Goal: Task Accomplishment & Management: Use online tool/utility

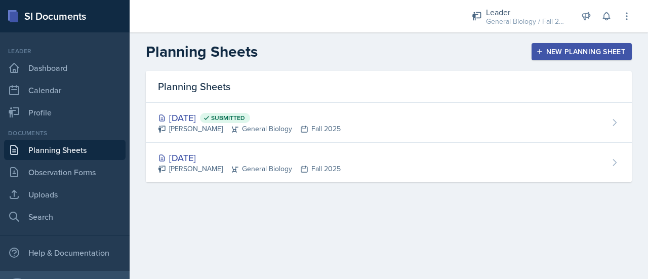
click at [546, 51] on div "New Planning Sheet" at bounding box center [582, 52] width 87 height 8
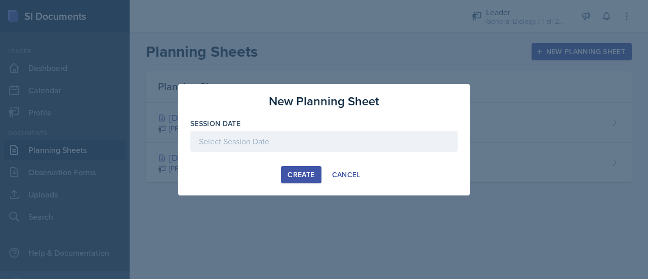
click at [275, 143] on div at bounding box center [323, 141] width 267 height 21
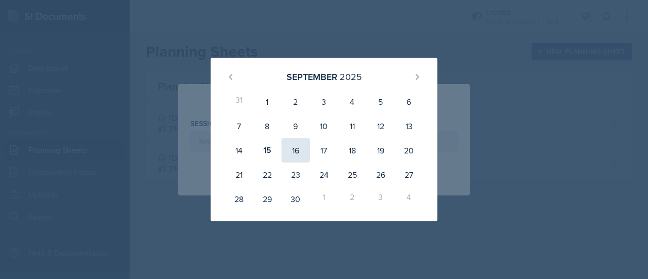
click at [293, 150] on div "16" at bounding box center [296, 150] width 28 height 24
type input "[DATE]"
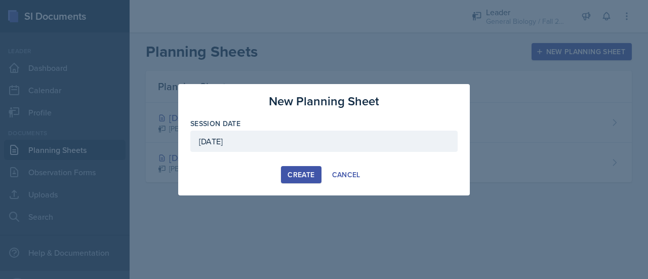
click at [294, 141] on div "[DATE]" at bounding box center [323, 141] width 267 height 21
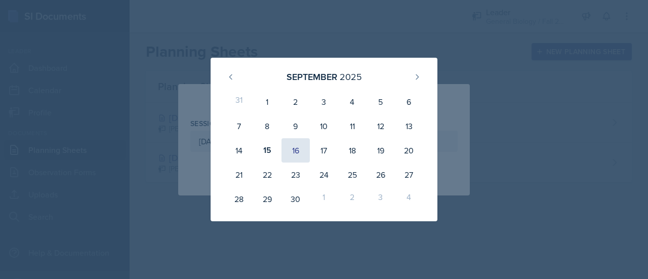
click at [299, 147] on div "16" at bounding box center [296, 150] width 28 height 24
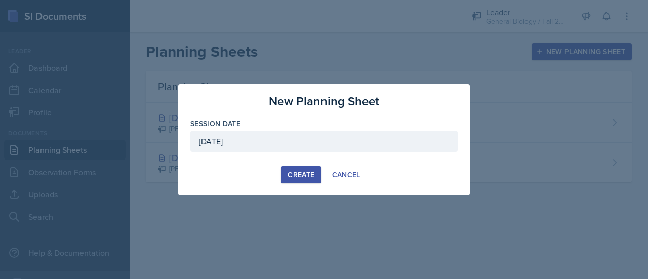
click at [313, 174] on div "Create" at bounding box center [301, 175] width 27 height 8
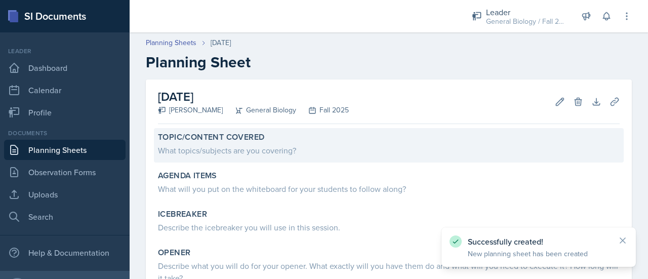
click at [256, 159] on div "Topic/Content Covered What topics/subjects are you covering?" at bounding box center [389, 145] width 470 height 34
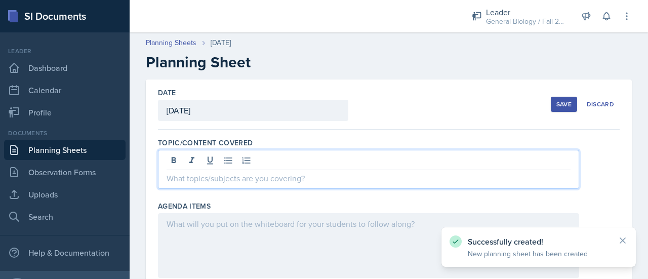
click at [258, 160] on div at bounding box center [369, 169] width 422 height 39
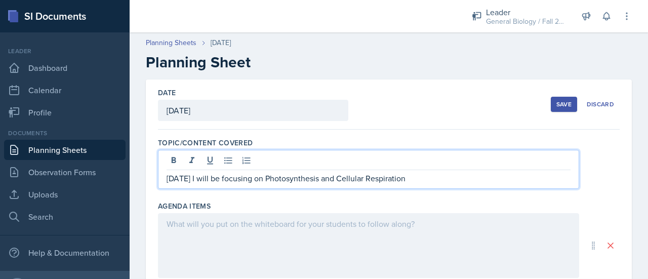
click at [309, 232] on div at bounding box center [369, 245] width 422 height 65
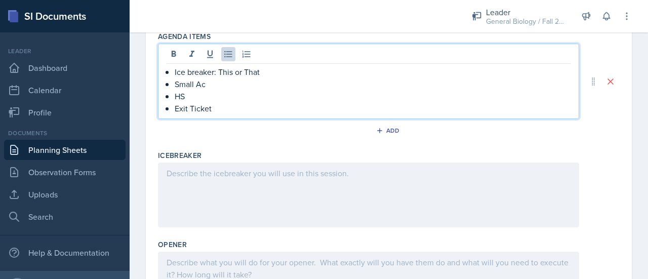
scroll to position [124, 0]
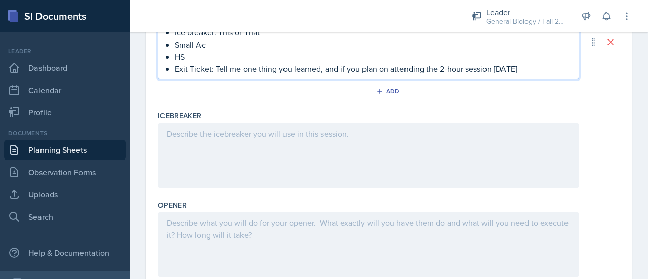
click at [235, 128] on p at bounding box center [369, 134] width 404 height 12
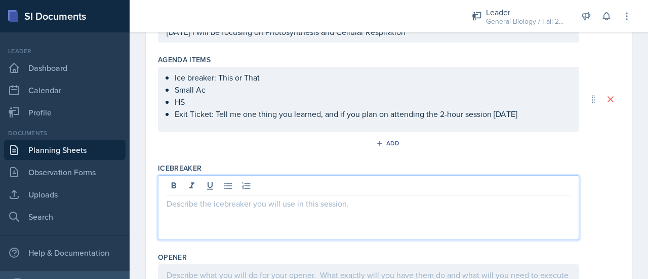
scroll to position [129, 0]
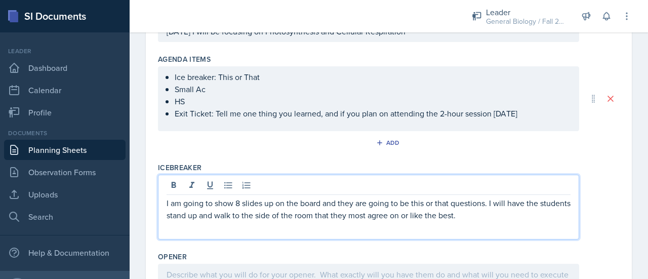
click at [241, 203] on p "I am going to show 8 slides up on the board and they are going to be this or th…" at bounding box center [369, 209] width 404 height 24
click at [484, 208] on p "I am going to show eight slides on the board, and they will be 'this or that' q…" at bounding box center [369, 209] width 404 height 24
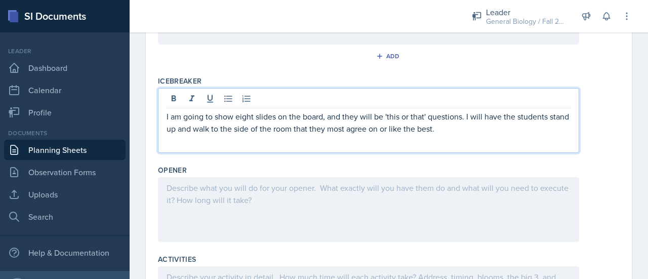
click at [392, 205] on div at bounding box center [369, 209] width 422 height 65
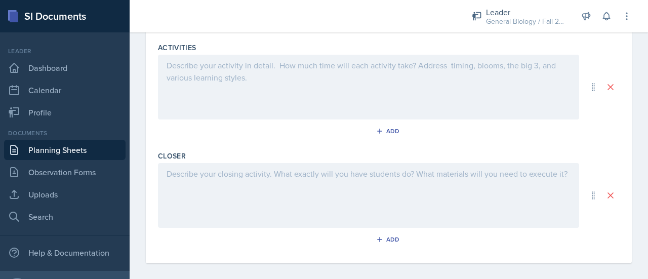
click at [388, 194] on div at bounding box center [369, 195] width 422 height 65
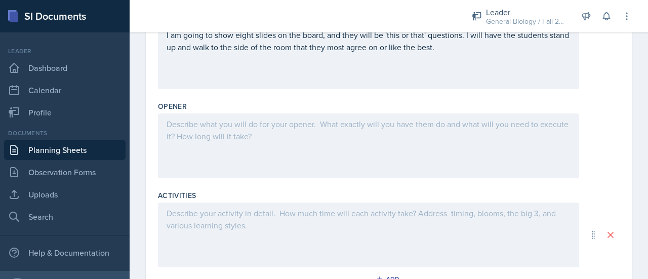
click at [349, 151] on div at bounding box center [369, 145] width 422 height 65
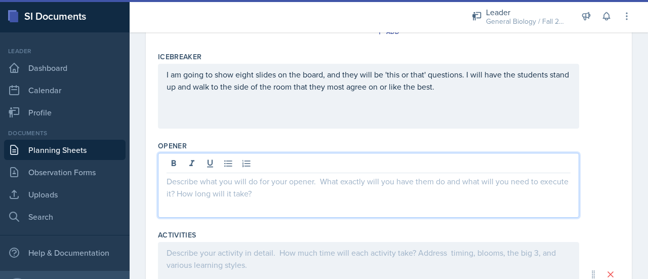
scroll to position [241, 0]
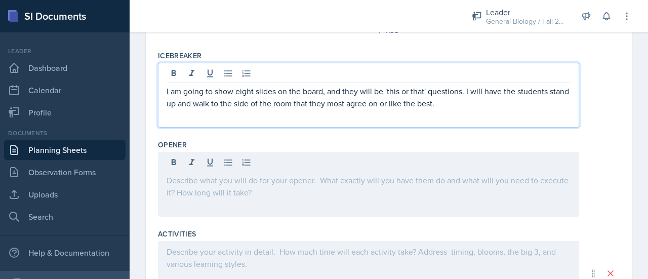
click at [475, 88] on p "I am going to show eight slides on the board, and they will be 'this or that' q…" at bounding box center [369, 97] width 404 height 24
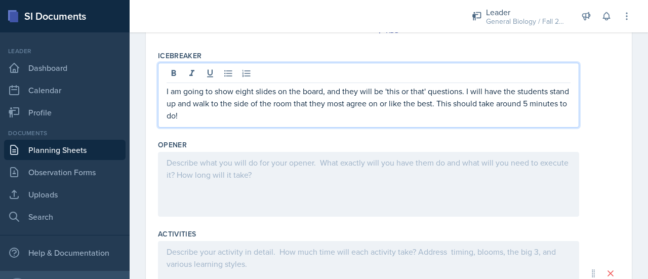
click at [374, 47] on div "Icebreaker I am going to show eight slides on the board, and they will be 'this…" at bounding box center [389, 91] width 462 height 89
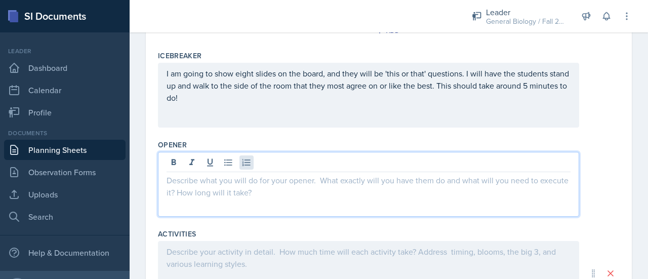
drag, startPoint x: 167, startPoint y: 163, endPoint x: 244, endPoint y: 168, distance: 77.2
click at [244, 168] on div at bounding box center [369, 184] width 422 height 65
drag, startPoint x: 165, startPoint y: 176, endPoint x: 294, endPoint y: 193, distance: 129.8
click at [294, 193] on div at bounding box center [369, 184] width 422 height 65
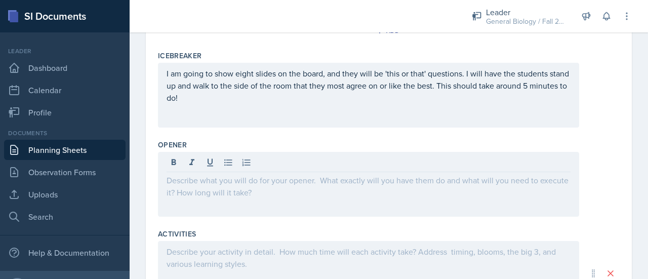
drag, startPoint x: 294, startPoint y: 193, endPoint x: 190, endPoint y: 182, distance: 103.9
click at [190, 182] on div at bounding box center [369, 184] width 422 height 65
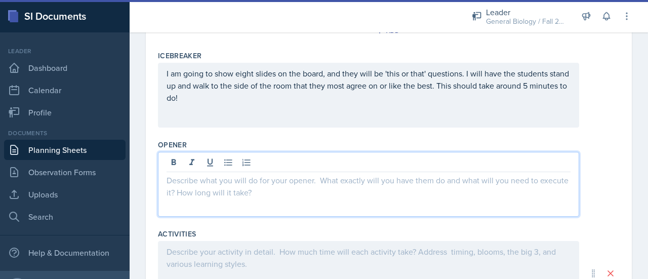
click at [324, 144] on div "Opener" at bounding box center [389, 145] width 462 height 10
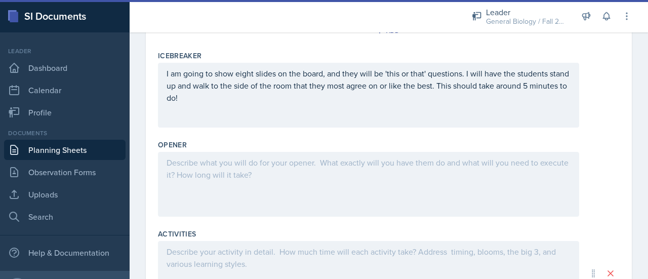
scroll to position [250, 0]
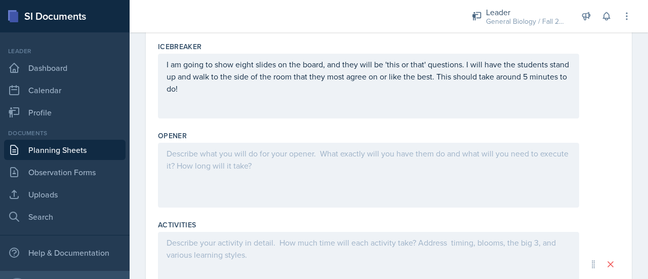
click at [282, 170] on div at bounding box center [369, 175] width 422 height 65
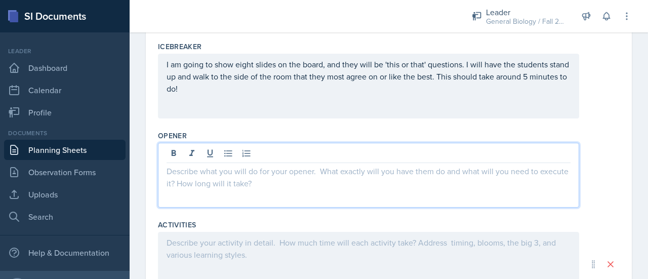
scroll to position [267, 0]
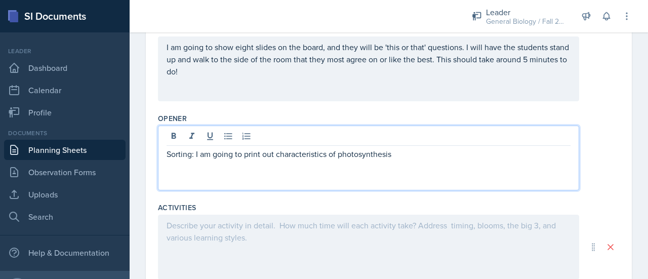
click at [318, 157] on p "Sorting: I am going to print out characteristics of photosynthesis" at bounding box center [369, 154] width 404 height 12
click at [335, 178] on div "Sorting: I am going to print out characteristics of photosynthesis" at bounding box center [369, 158] width 422 height 65
click at [316, 156] on p "Sorting: I am going to print out characteristics of photosynthesis" at bounding box center [369, 154] width 404 height 12
click at [416, 158] on p "Sorting: I am going to print out the characteristics of photosynthesis" at bounding box center [369, 154] width 404 height 12
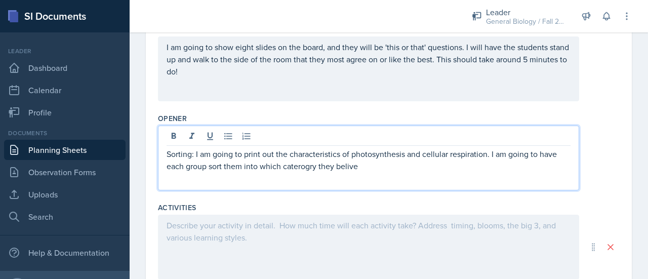
click at [230, 155] on p "Sorting: I am going to print out the characteristics of photosynthesis and cell…" at bounding box center [369, 160] width 404 height 24
click at [310, 163] on p "Sorting: I am going to print out the characteristics of photosynthesis and cell…" at bounding box center [369, 166] width 404 height 36
click at [379, 167] on p "Sorting: I am going to print out the characteristics of photosynthesis and cell…" at bounding box center [369, 166] width 404 height 36
click at [335, 166] on p "Sorting: I am going to print out the characteristics of photosynthesis and cell…" at bounding box center [369, 166] width 404 height 36
click at [282, 177] on p "Sorting: I am going to print out the characteristics of photosynthesis and cell…" at bounding box center [369, 166] width 404 height 36
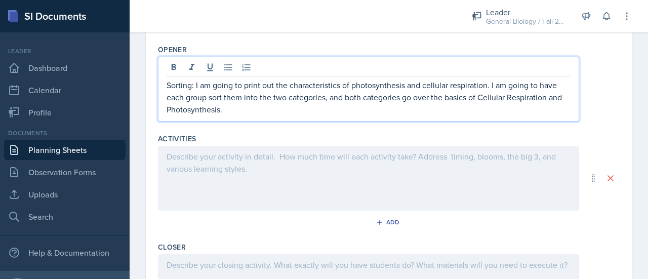
scroll to position [337, 0]
click at [282, 177] on div at bounding box center [369, 177] width 422 height 65
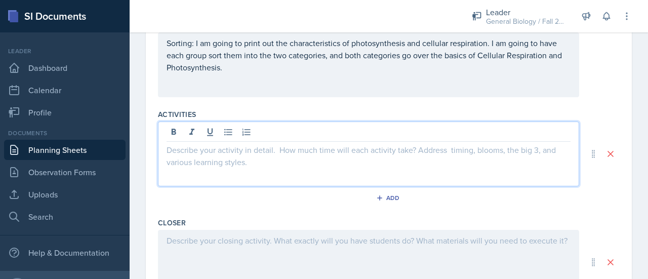
scroll to position [358, 0]
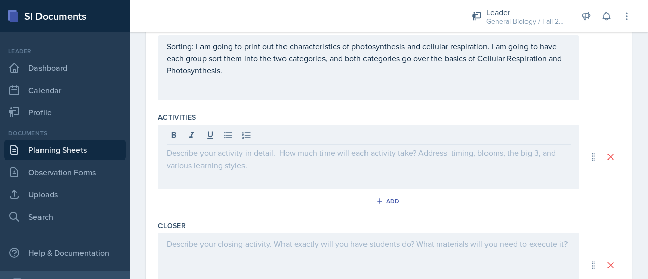
click at [281, 171] on div at bounding box center [369, 157] width 422 height 65
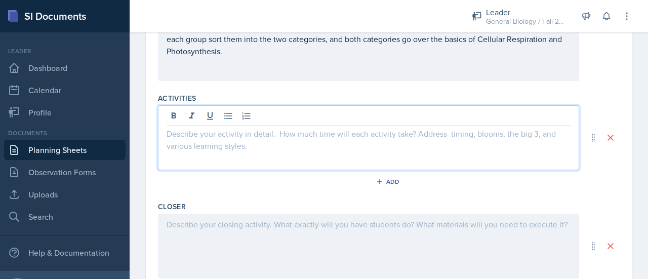
scroll to position [379, 0]
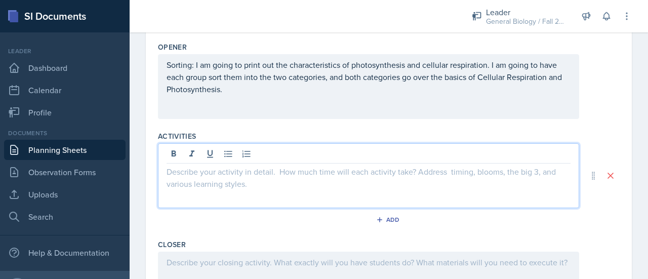
click at [277, 98] on div "Sorting: I am going to print out the characteristics of photosynthesis and cell…" at bounding box center [369, 86] width 422 height 65
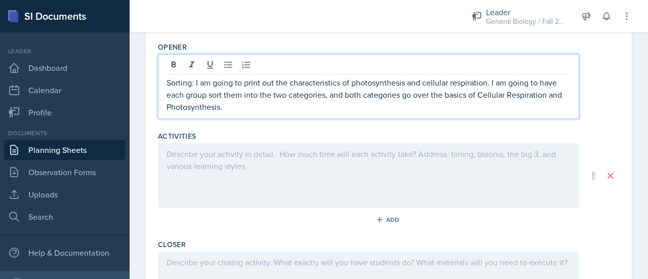
scroll to position [357, 0]
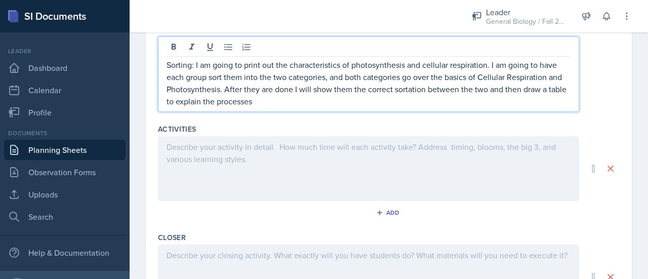
click at [305, 90] on p "Sorting: I am going to print out the characteristics of photosynthesis and cell…" at bounding box center [369, 83] width 404 height 49
click at [409, 76] on p "Sorting: I am going to print out the characteristics of photosynthesis and cell…" at bounding box center [369, 83] width 404 height 49
click at [295, 144] on div at bounding box center [369, 168] width 422 height 65
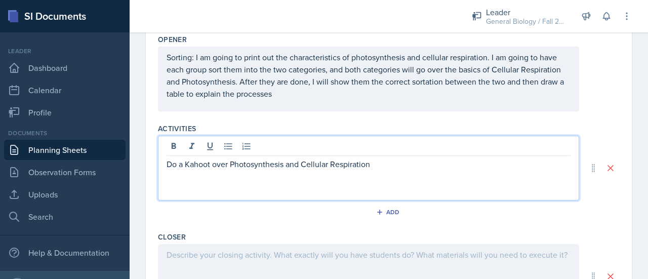
scroll to position [314, 0]
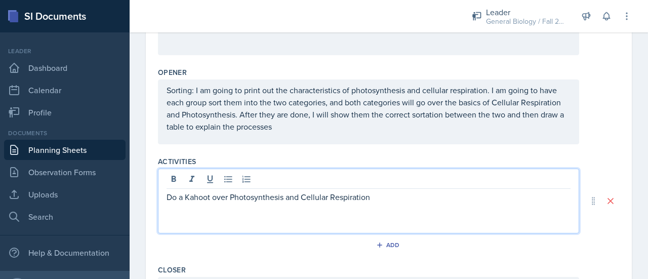
click at [290, 131] on div "Sorting: I am going to print out the characteristics of photosynthesis and cell…" at bounding box center [369, 112] width 422 height 65
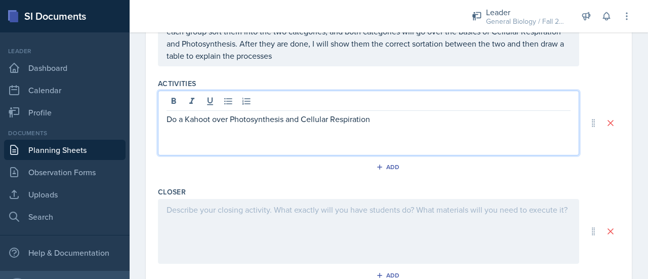
click at [372, 125] on p at bounding box center [369, 131] width 404 height 12
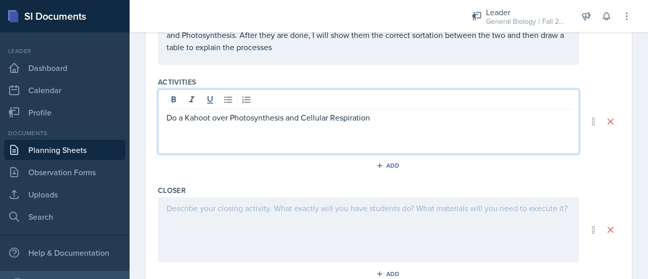
scroll to position [434, 0]
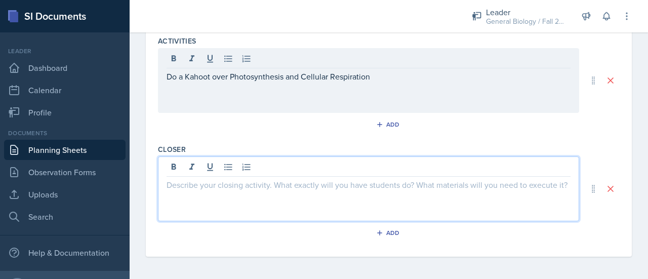
click at [348, 164] on div at bounding box center [369, 189] width 422 height 65
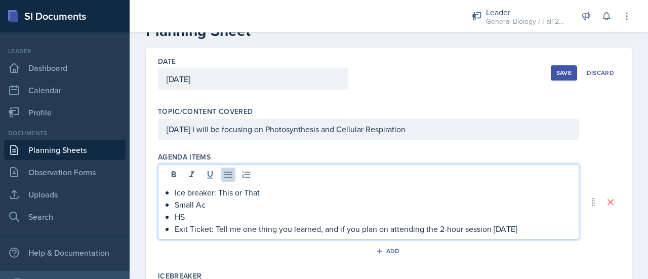
scroll to position [49, 0]
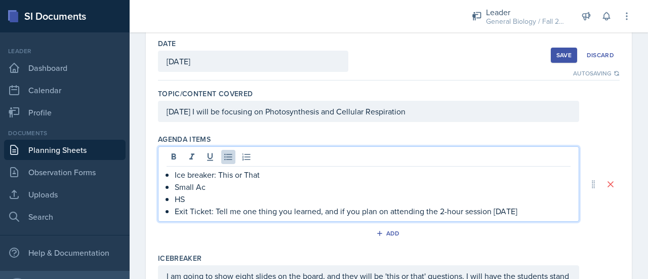
drag, startPoint x: 214, startPoint y: 210, endPoint x: 528, endPoint y: 214, distance: 314.6
click at [528, 214] on p "Exit Ticket: Tell me one thing you learned, and if you plan on attending the 2-…" at bounding box center [373, 211] width 396 height 12
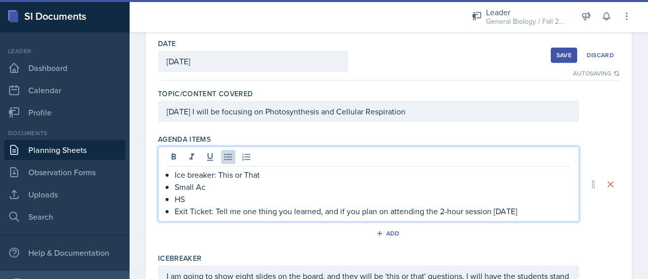
copy p "Tell me one thing you learned, and if you plan on attending the 2-hour session …"
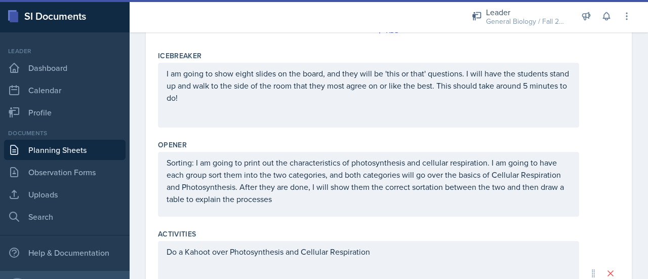
scroll to position [444, 0]
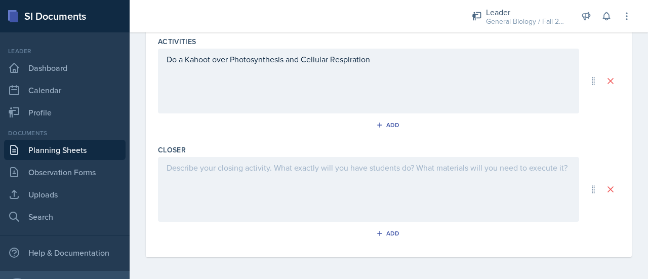
click at [402, 196] on div at bounding box center [369, 189] width 422 height 65
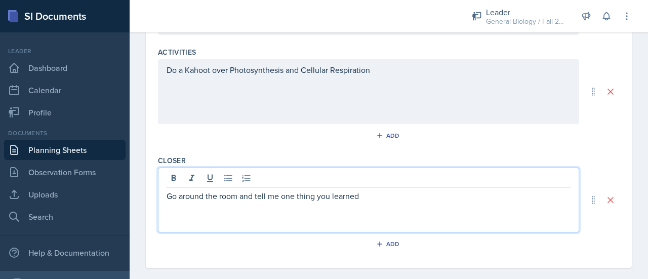
scroll to position [427, 0]
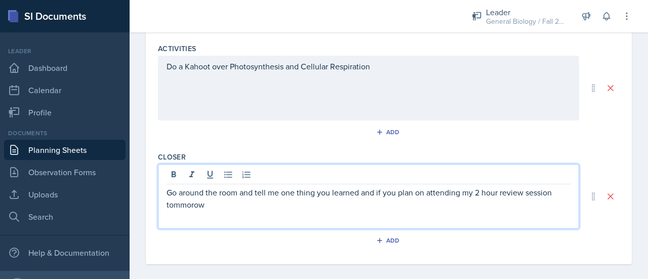
click at [183, 203] on p "Go around the room and tell me one thing you learned and if you plan on attendi…" at bounding box center [369, 198] width 404 height 24
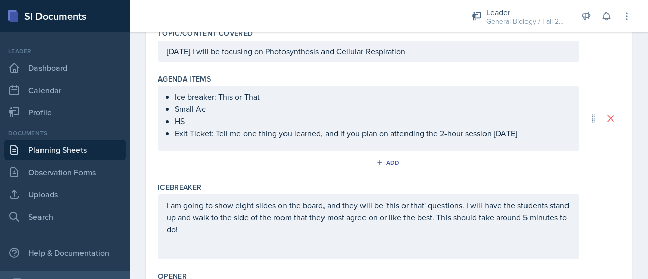
scroll to position [127, 0]
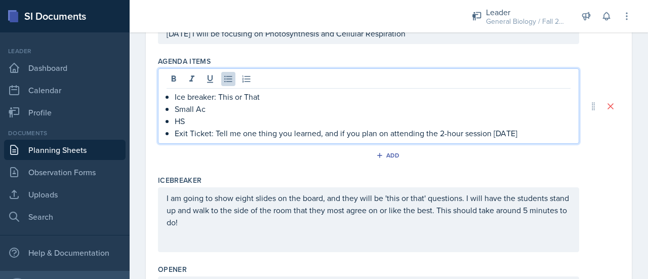
click at [217, 131] on p "Exit Ticket: Tell me one thing you learned, and if you plan on attending the 2-…" at bounding box center [373, 133] width 396 height 12
drag, startPoint x: 215, startPoint y: 131, endPoint x: 392, endPoint y: 118, distance: 177.8
click at [387, 118] on ul "Ice breaker: This or That Small Ac HS Exit Ticket: Tell me one thing you learne…" at bounding box center [373, 115] width 396 height 49
click at [534, 133] on p "Exit Ticket: Tell me one thing you learned, and if you plan on attending the 2-…" at bounding box center [373, 133] width 396 height 12
drag, startPoint x: 534, startPoint y: 133, endPoint x: 218, endPoint y: 134, distance: 316.1
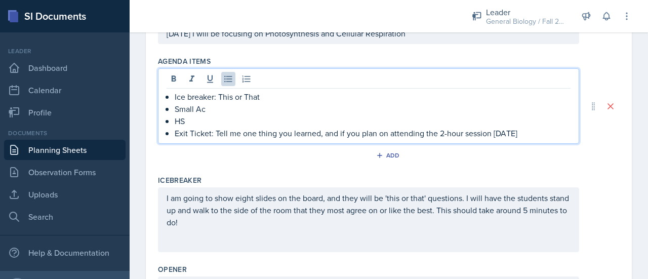
click at [218, 134] on p "Exit Ticket: Tell me one thing you learned, and if you plan on attending the 2-…" at bounding box center [373, 133] width 396 height 12
click at [212, 115] on p "HS" at bounding box center [373, 121] width 396 height 12
click at [226, 111] on p "Small Ac" at bounding box center [373, 109] width 396 height 12
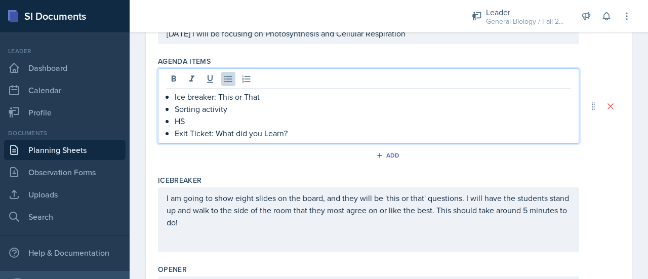
click at [245, 119] on p "HS" at bounding box center [373, 121] width 396 height 12
click at [467, 160] on div "Add" at bounding box center [389, 157] width 462 height 19
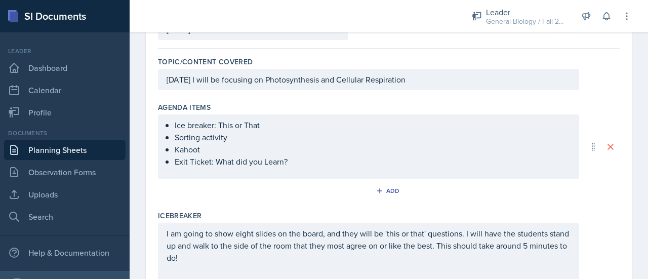
scroll to position [0, 0]
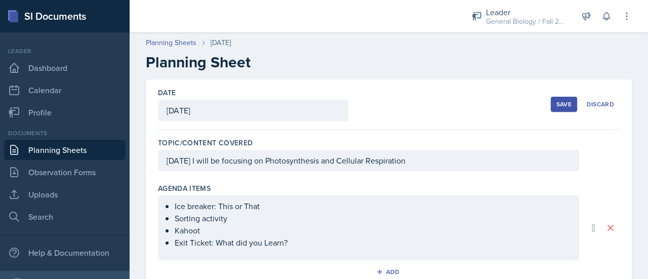
click at [557, 103] on div "Save" at bounding box center [564, 104] width 15 height 8
